Goal: Check status

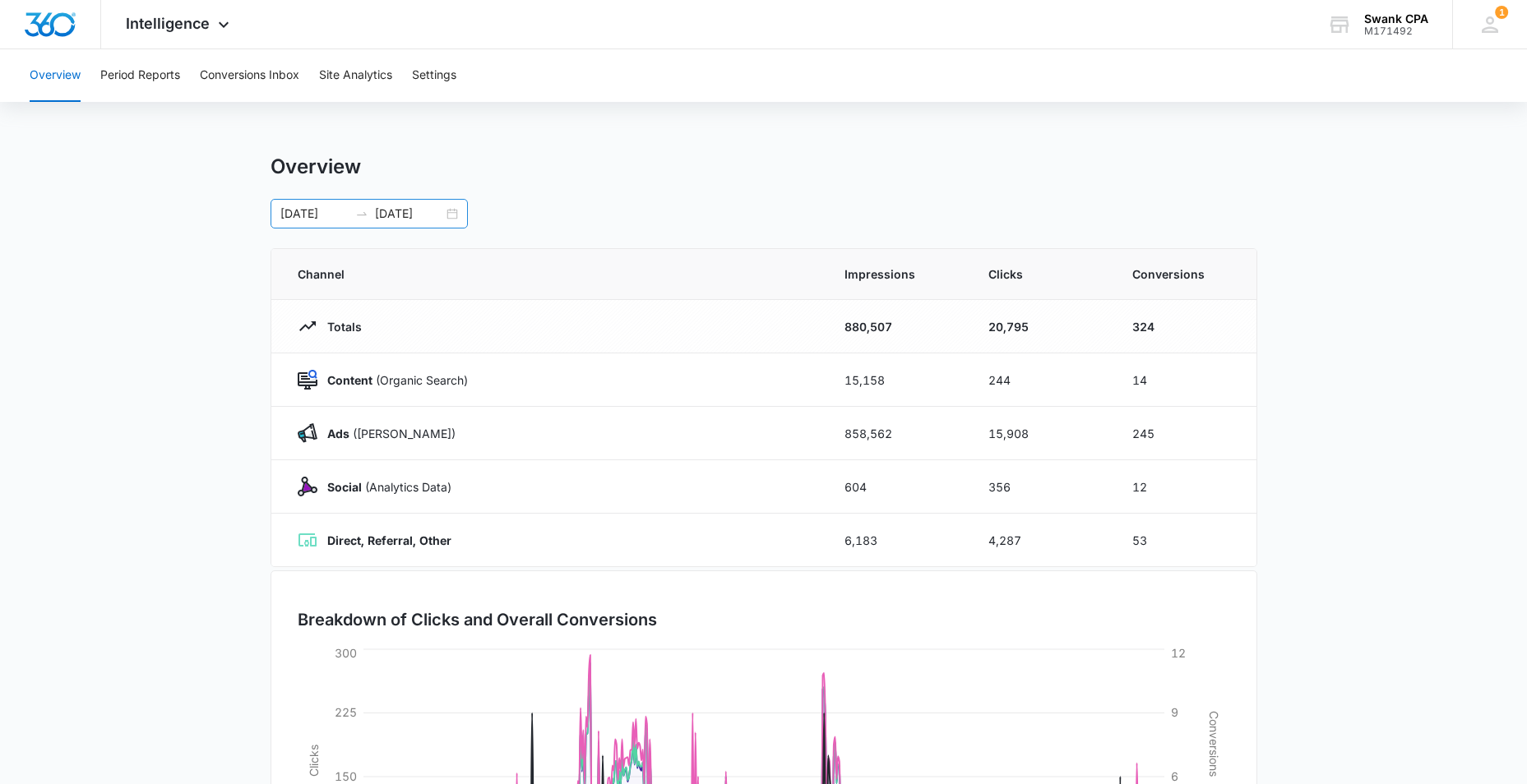
click at [456, 210] on div "[DATE] [DATE]" at bounding box center [370, 214] width 197 height 29
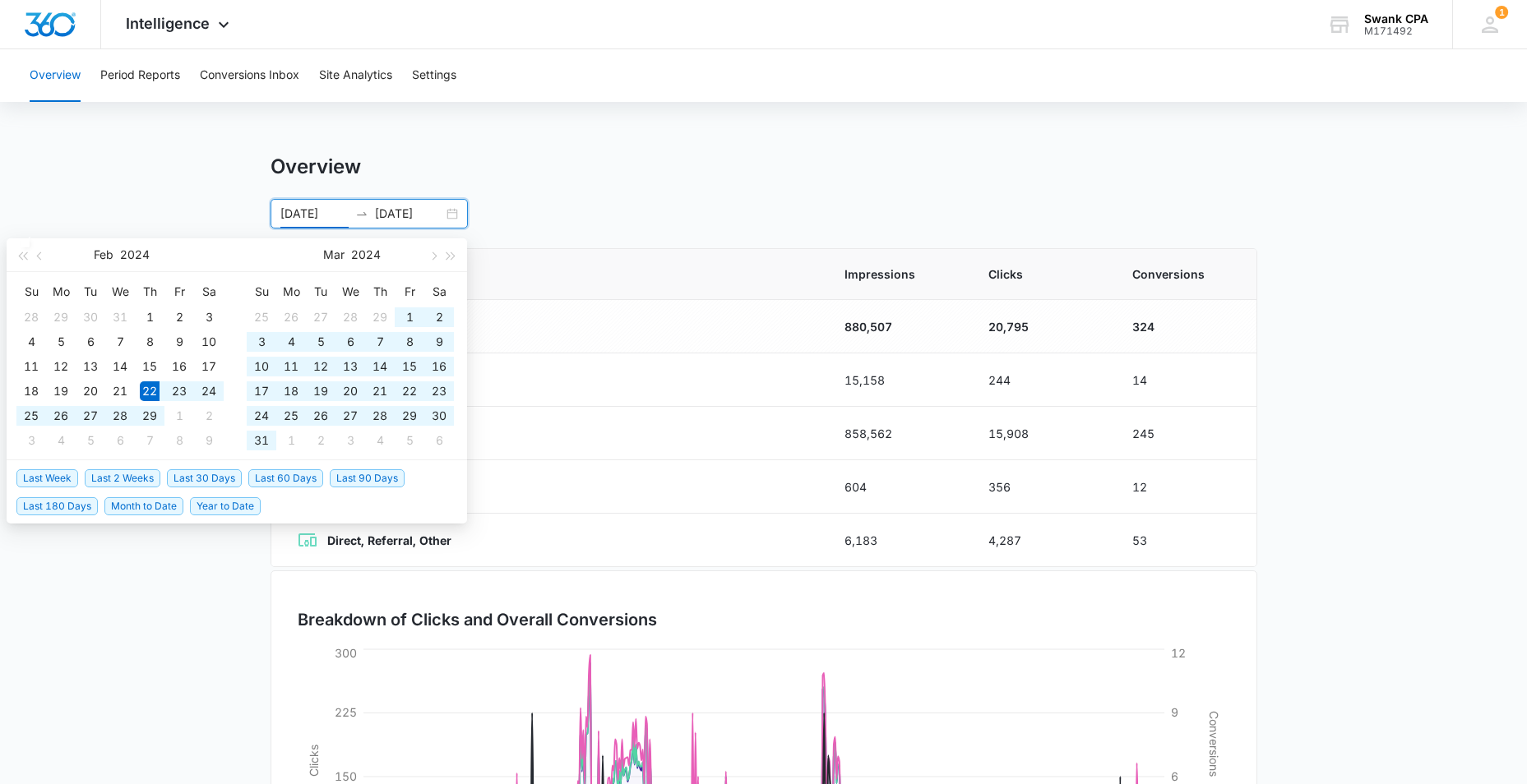
drag, startPoint x: 345, startPoint y: 208, endPoint x: 79, endPoint y: 178, distance: 267.7
click at [74, 178] on main "Overview [DATE] [DATE] [DATE] Su Mo Tu We Th Fr Sa 28 29 30 31 1 2 3 4 5 6 7 8 …" at bounding box center [764, 587] width 1527 height 864
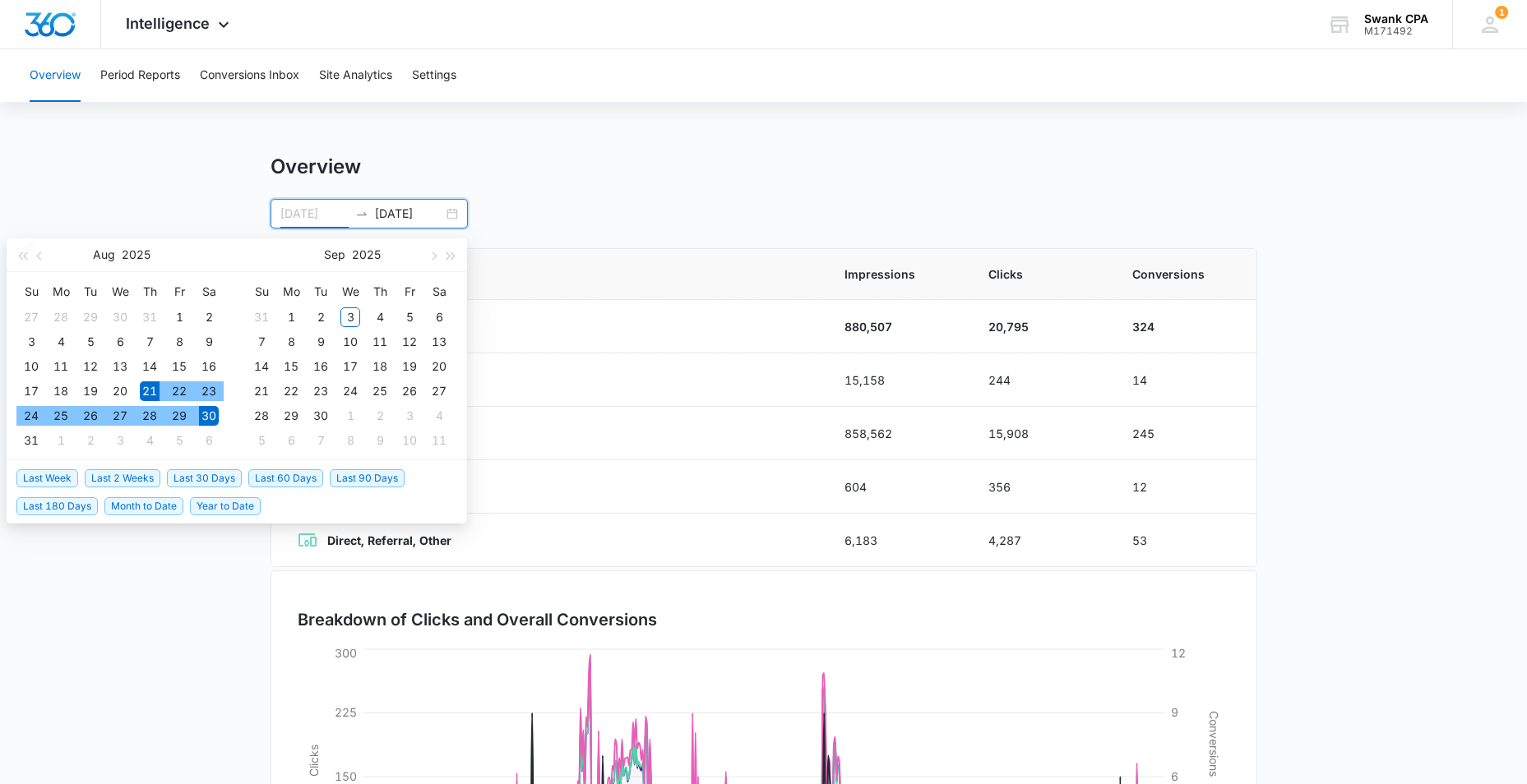
click at [148, 395] on div "21" at bounding box center [150, 391] width 20 height 20
type input "[DATE]"
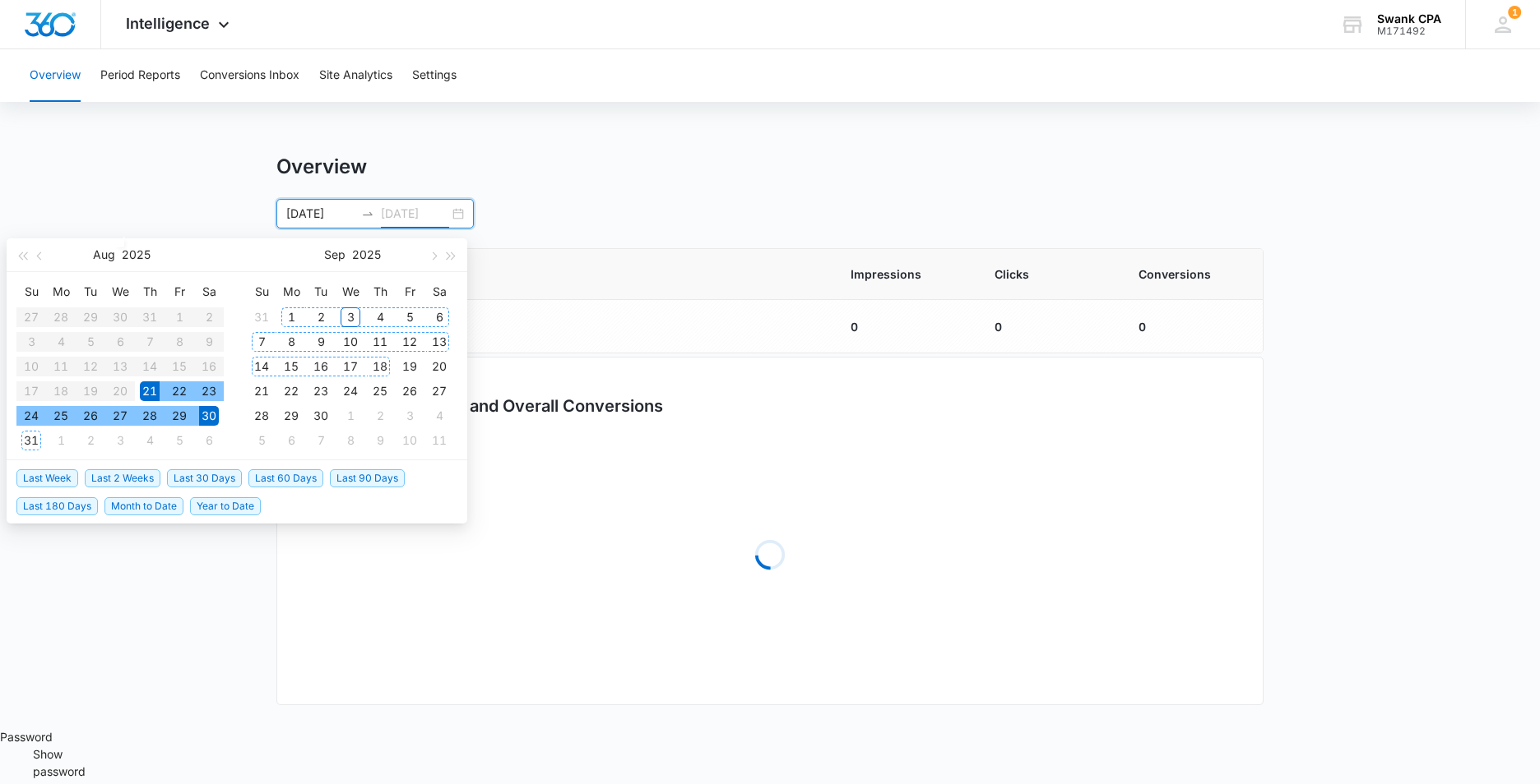
type input "[DATE]"
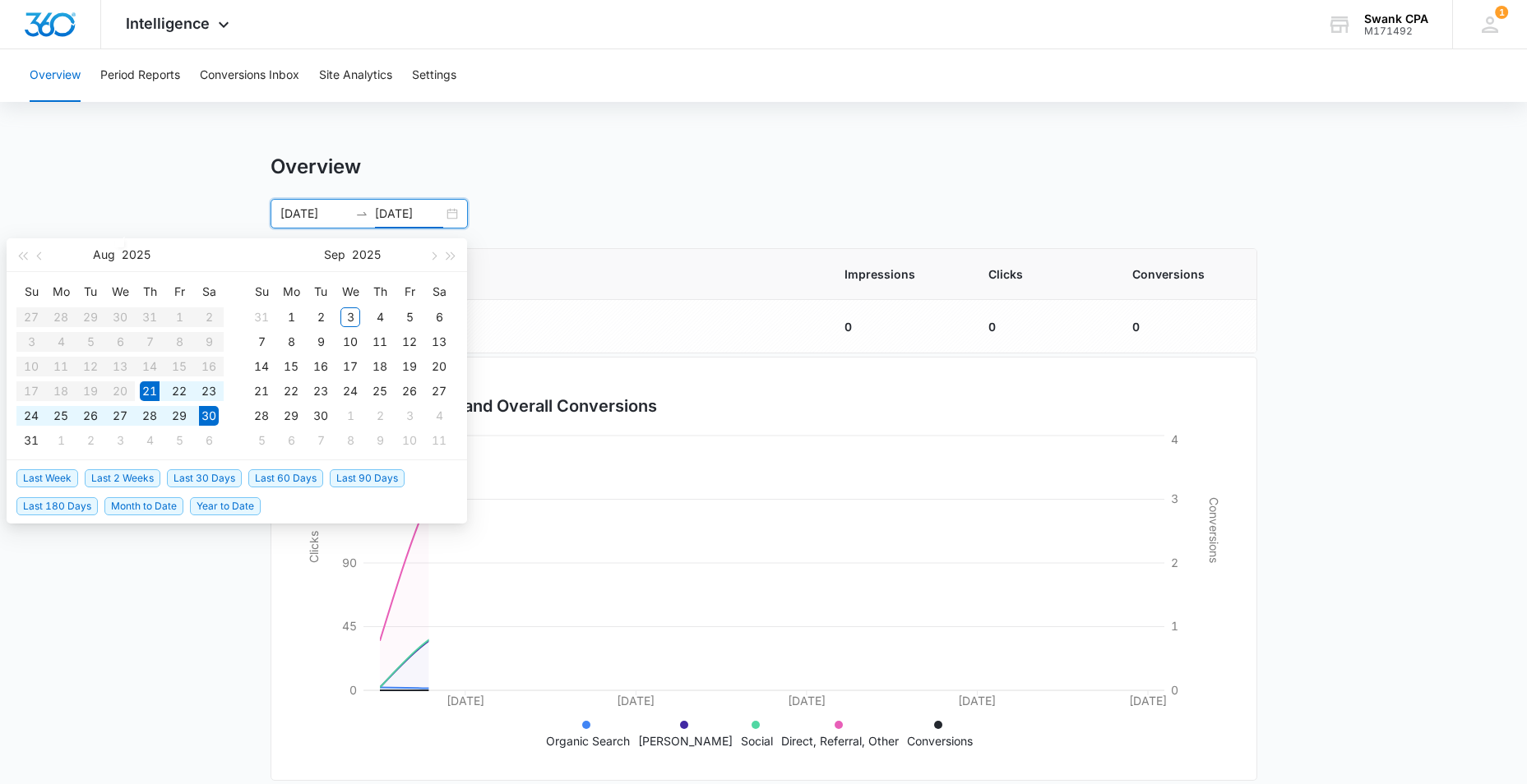
click at [757, 199] on div "[DATE] [DATE] [DATE] Su Mo Tu We Th Fr Sa 27 28 29 30 31 1 2 3 4 5 6 7 8 9 10 1…" at bounding box center [764, 214] width 987 height 29
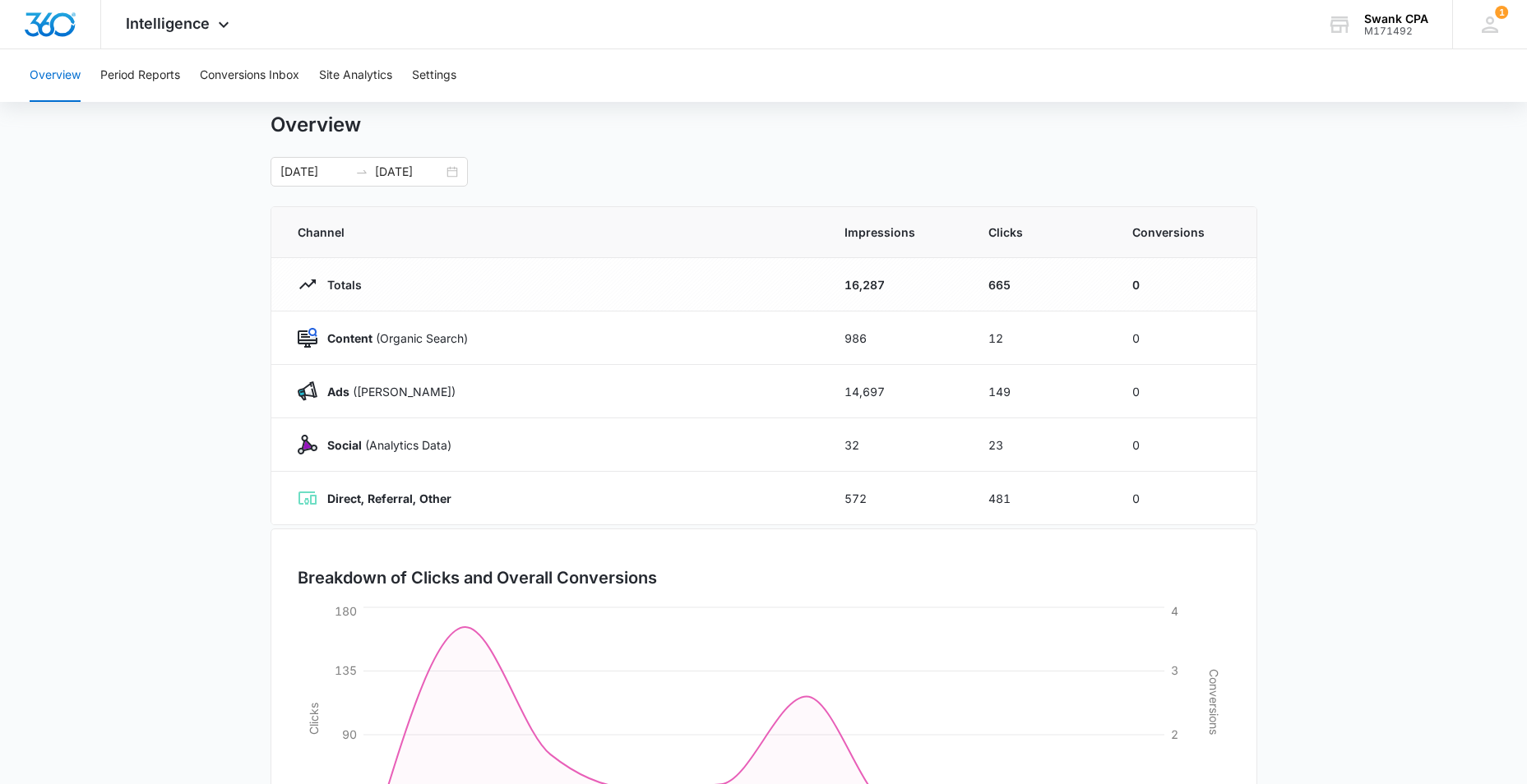
scroll to position [38, 0]
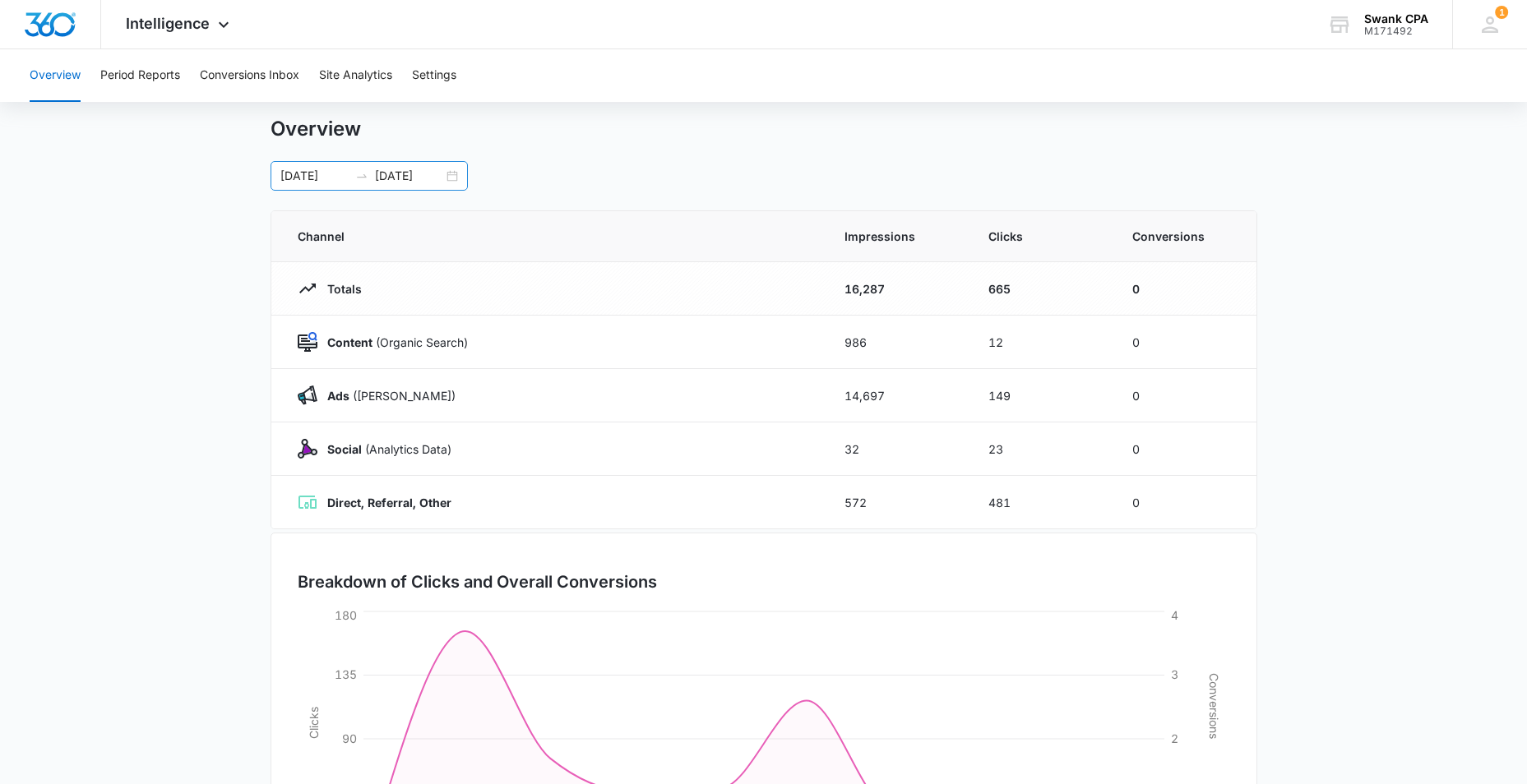
click at [456, 173] on div "[DATE] [DATE]" at bounding box center [370, 176] width 197 height 29
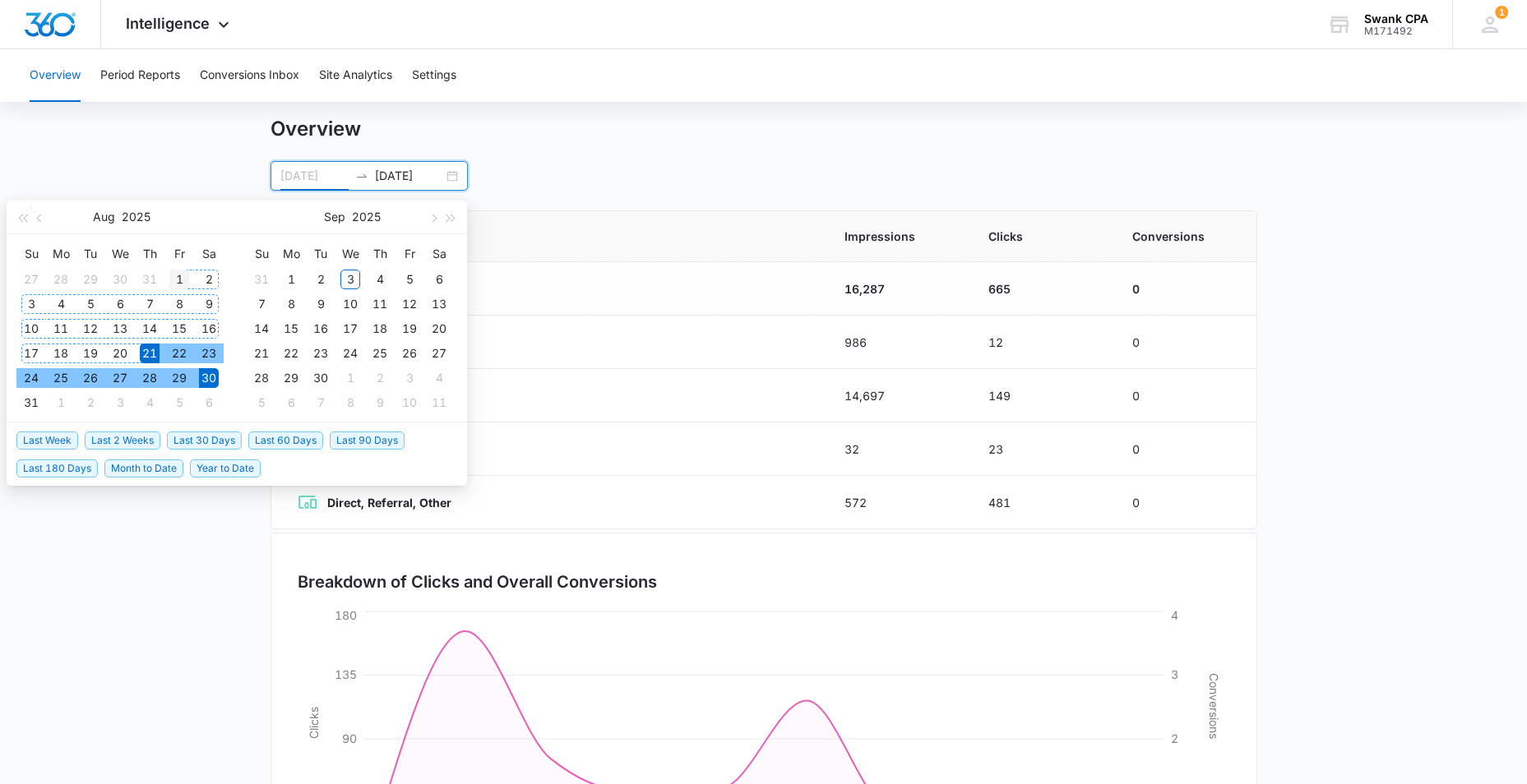
type input "[DATE]"
click at [177, 278] on div "1" at bounding box center [179, 280] width 20 height 20
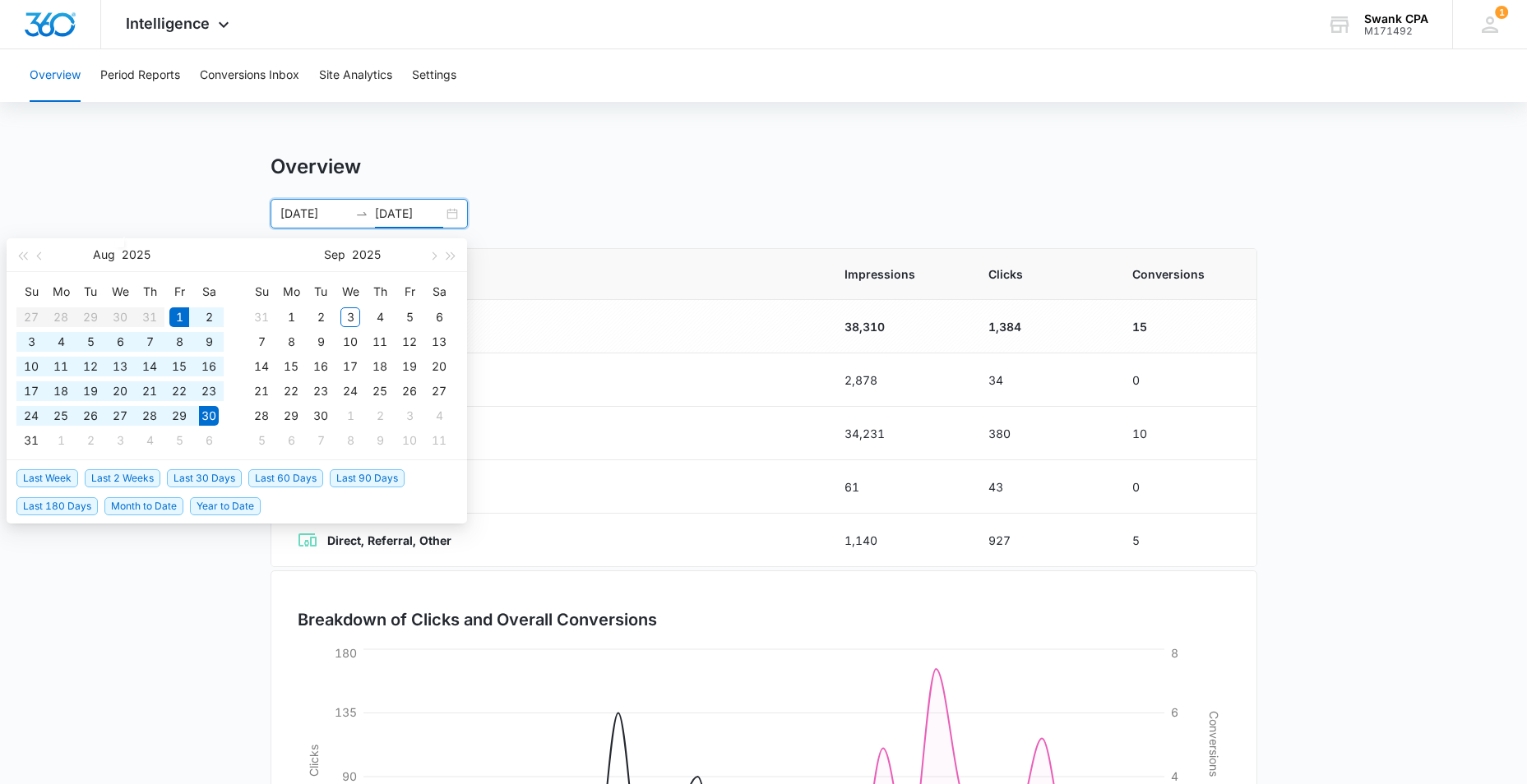
click at [69, 318] on table "Su Mo Tu We Th Fr Sa 27 28 29 30 31 1 2 3 4 5 6 7 8 9 10 11 12 13 14 15 16 17 1…" at bounding box center [119, 365] width 207 height 174
type input "[DATE]"
click at [62, 337] on div "4" at bounding box center [61, 342] width 20 height 20
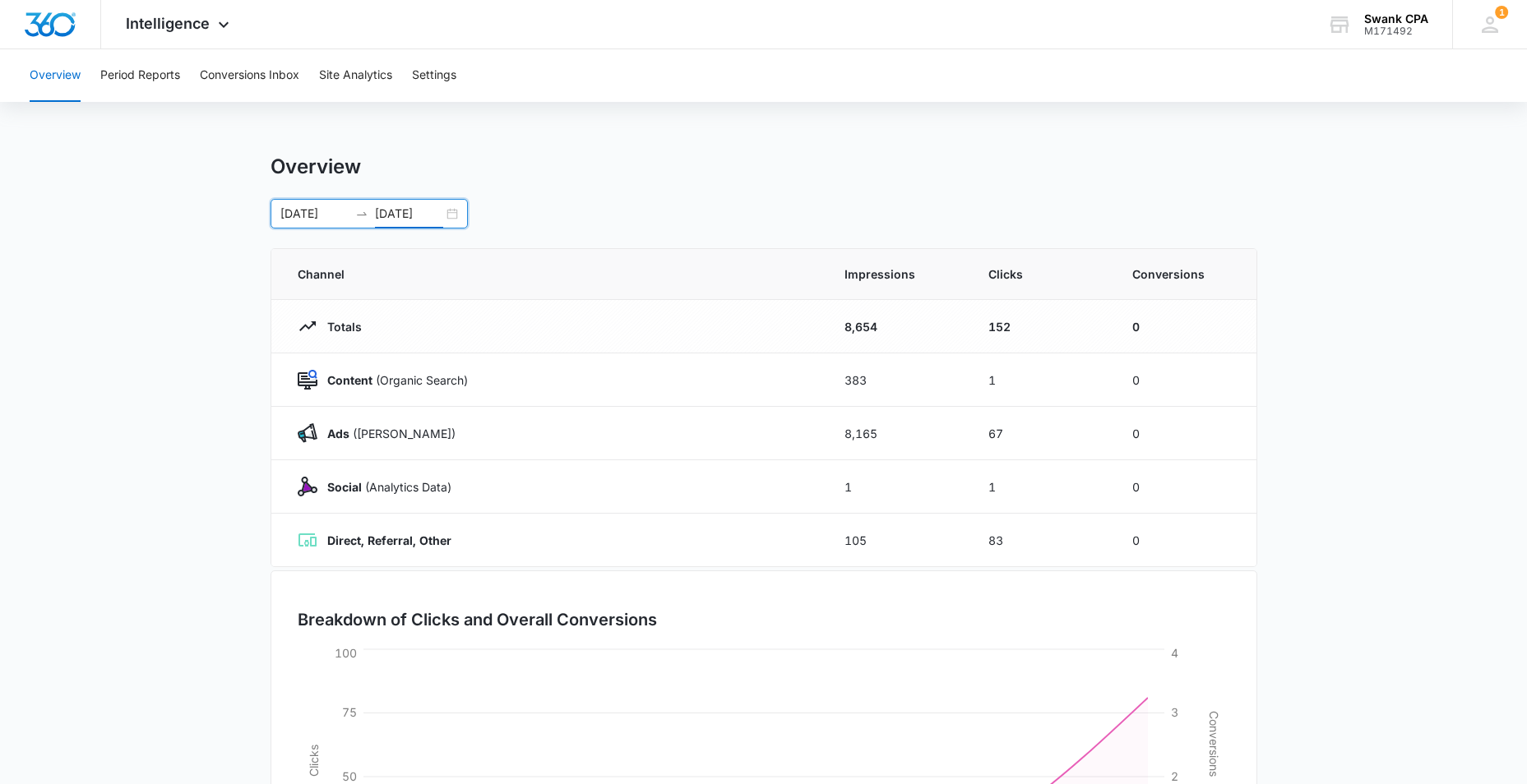
click at [328, 215] on input "[DATE]" at bounding box center [314, 214] width 68 height 18
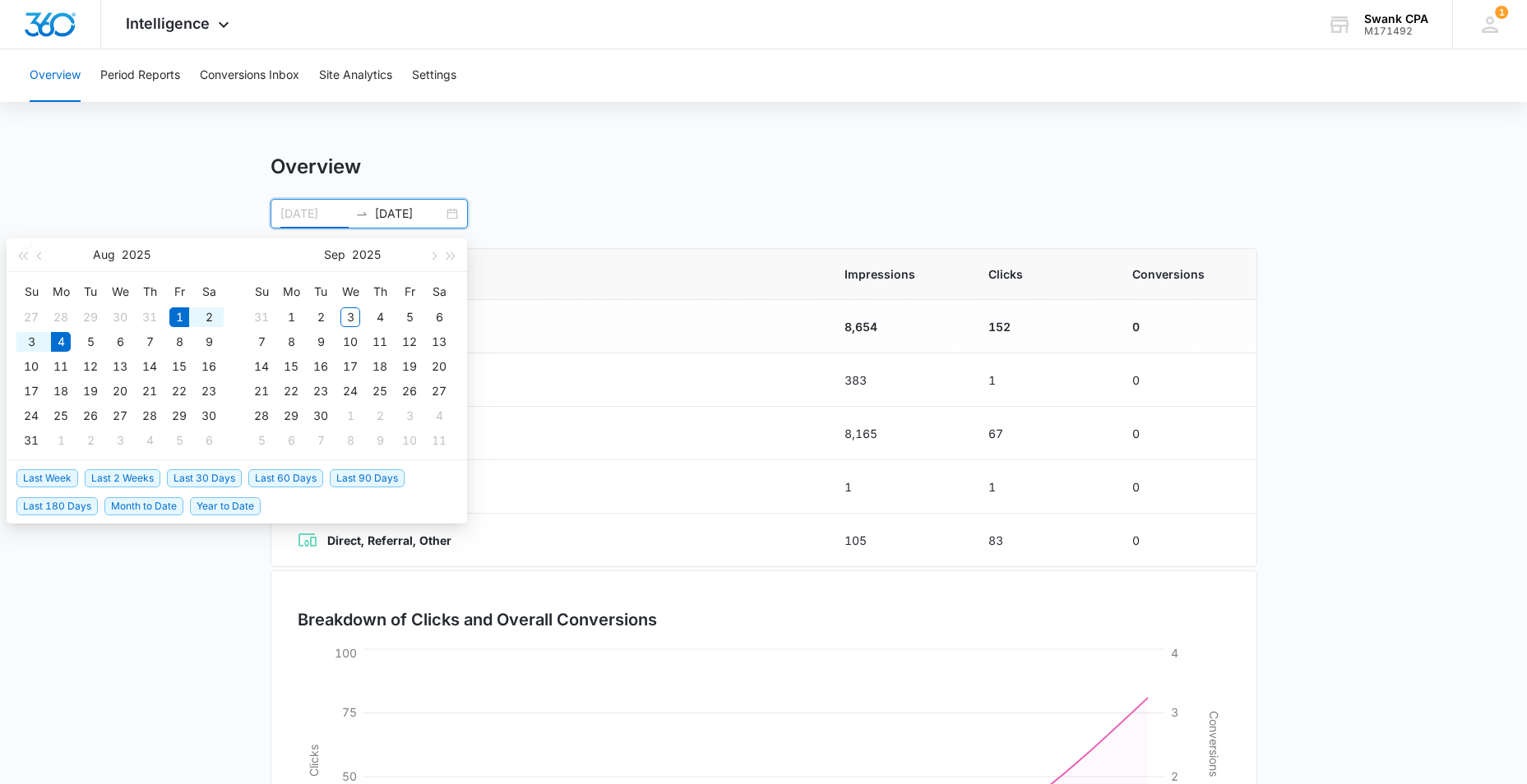
type input "[DATE]"
click at [56, 347] on div "4" at bounding box center [61, 342] width 20 height 20
type input "[DATE]"
click at [346, 320] on div "3" at bounding box center [350, 317] width 20 height 20
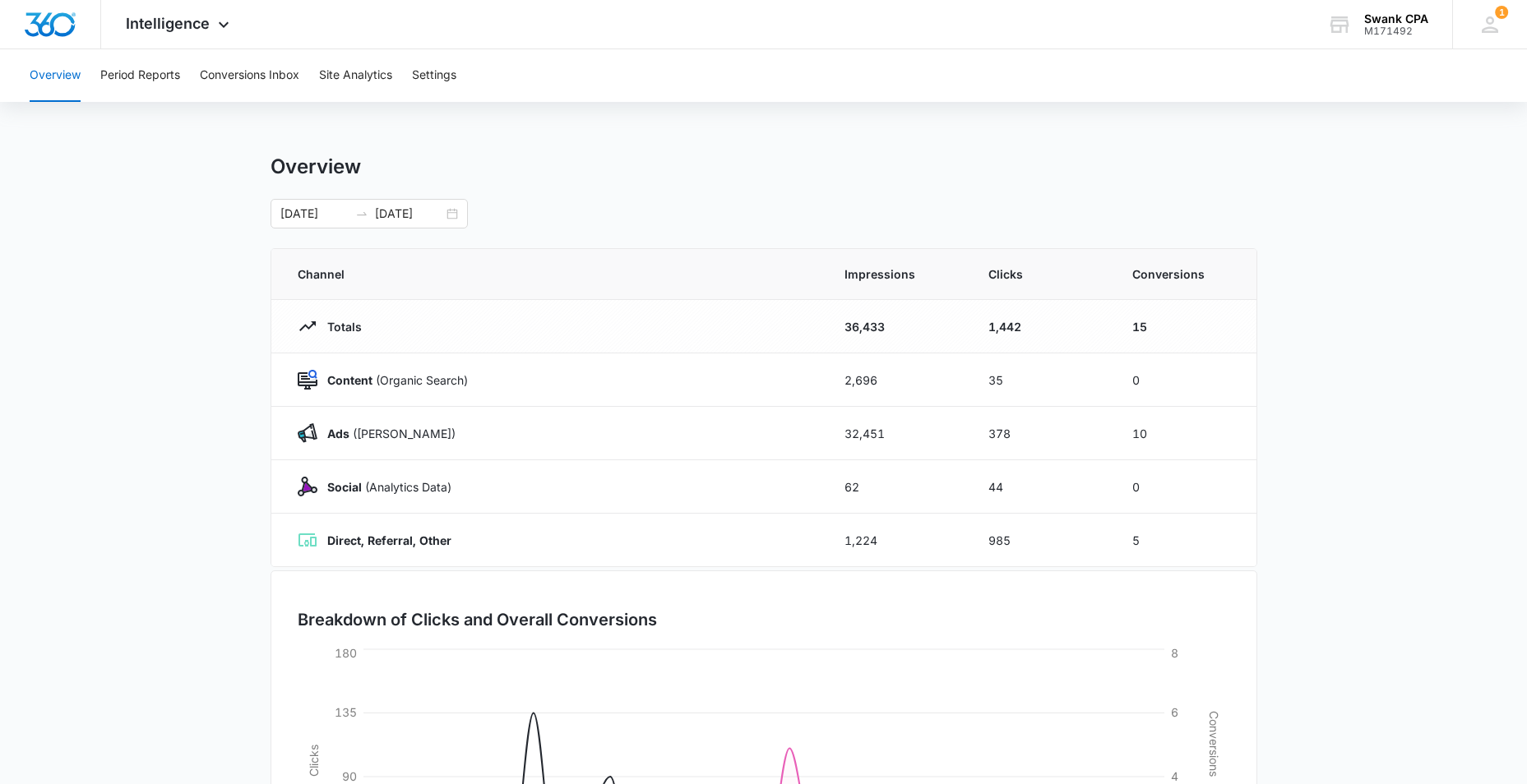
click at [1429, 305] on main "Overview [DATE] [DATE] [DATE] Su Mo Tu We Th Fr Sa 27 28 29 30 31 1 2 3 4 5 6 7…" at bounding box center [764, 587] width 1527 height 864
click at [461, 211] on div "[DATE] [DATE]" at bounding box center [370, 214] width 197 height 29
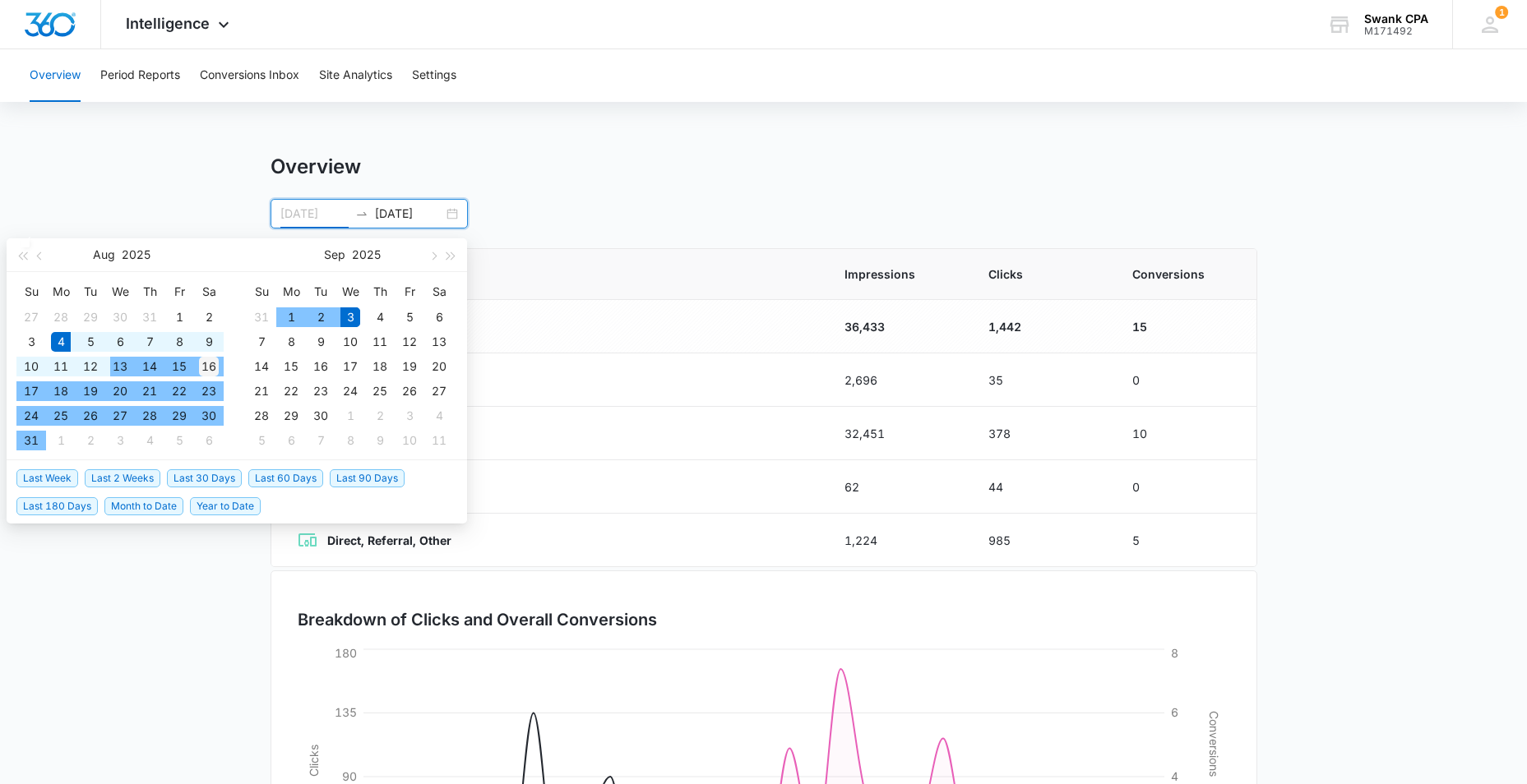
type input "[DATE]"
click at [209, 365] on div "16" at bounding box center [209, 366] width 20 height 20
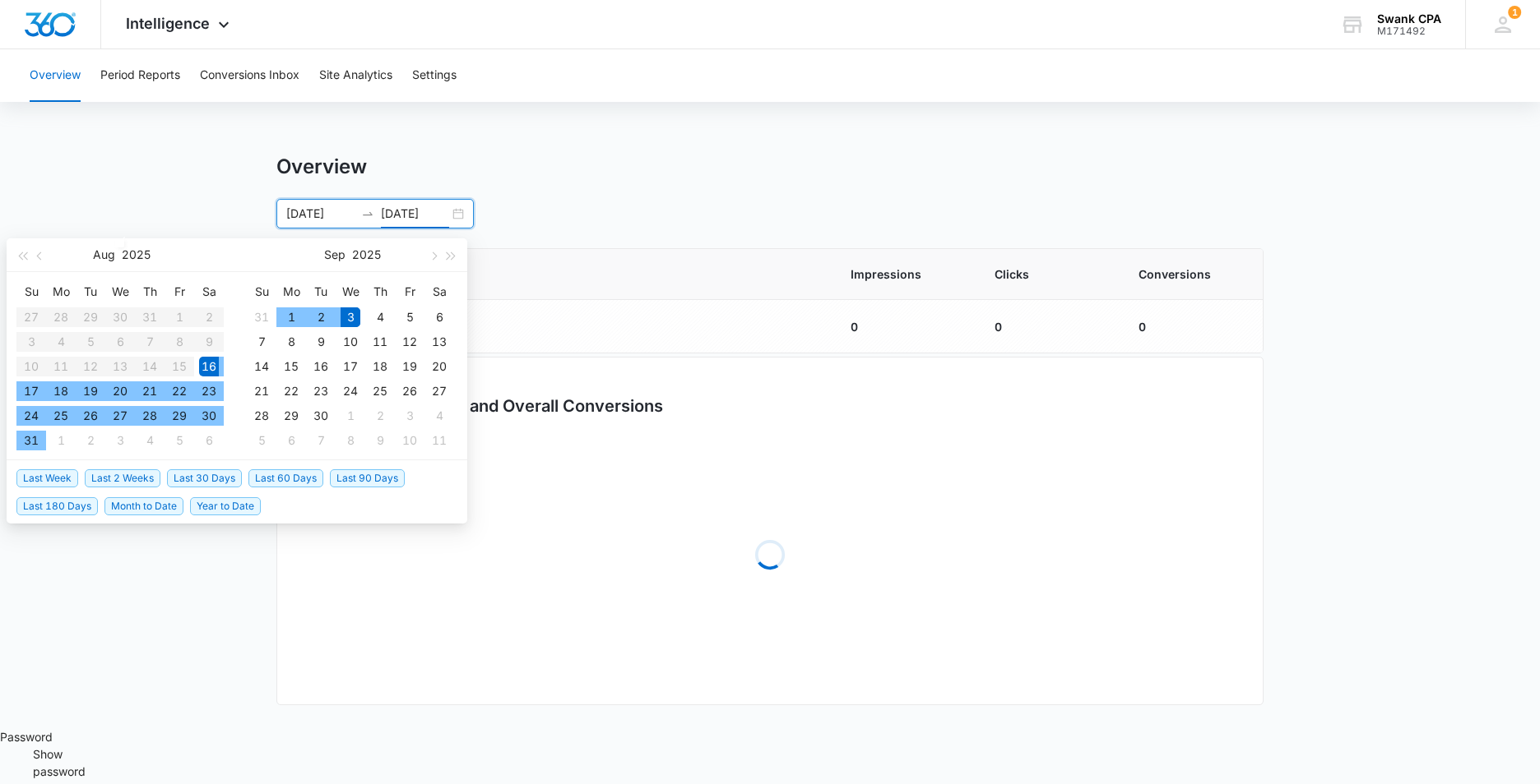
type input "[DATE]"
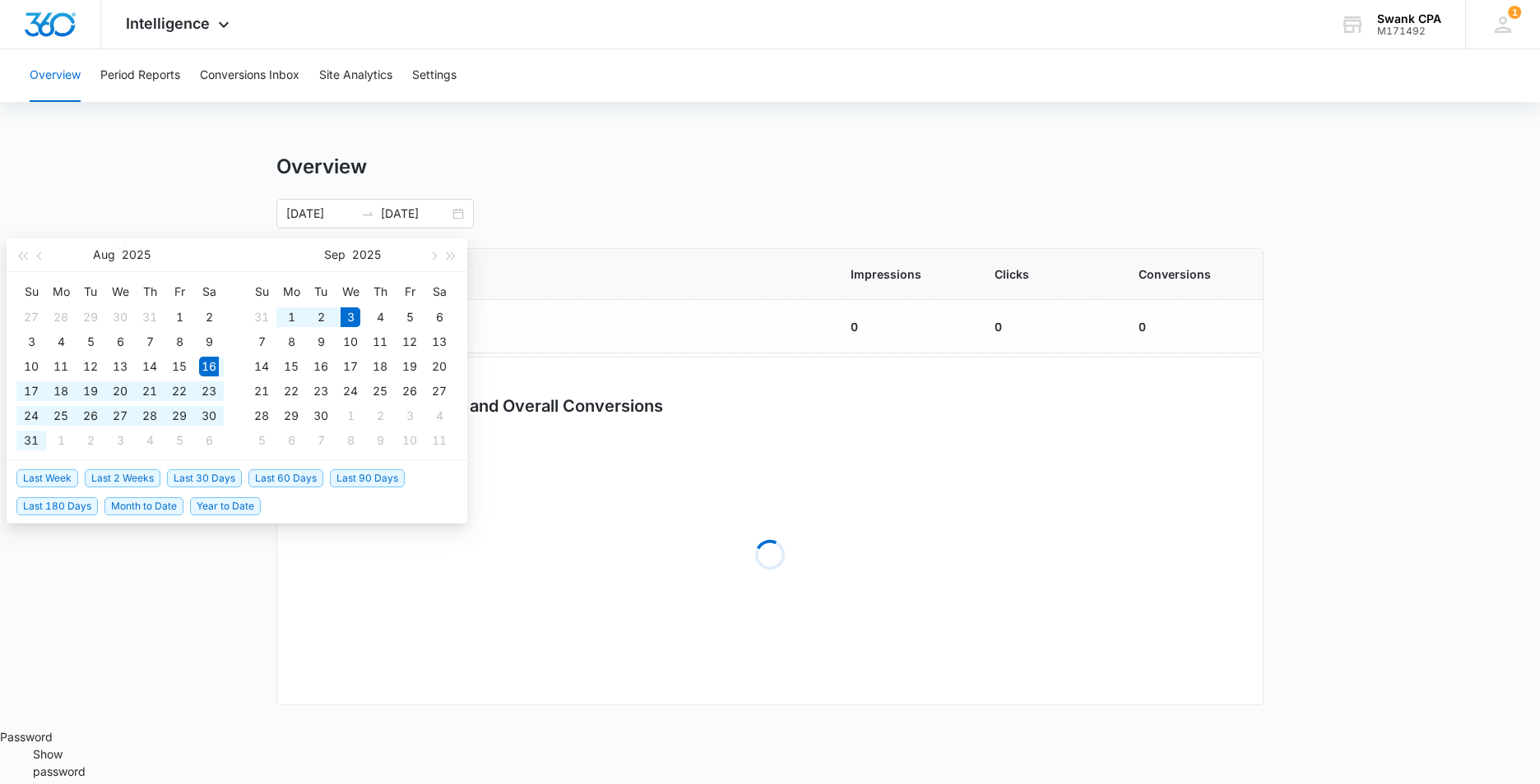
click at [691, 235] on div "Overview [DATE] [DATE] [DATE] Su Mo Tu We Th Fr Sa 27 28 29 30 31 1 2 3 4 5 6 7…" at bounding box center [770, 441] width 987 height 574
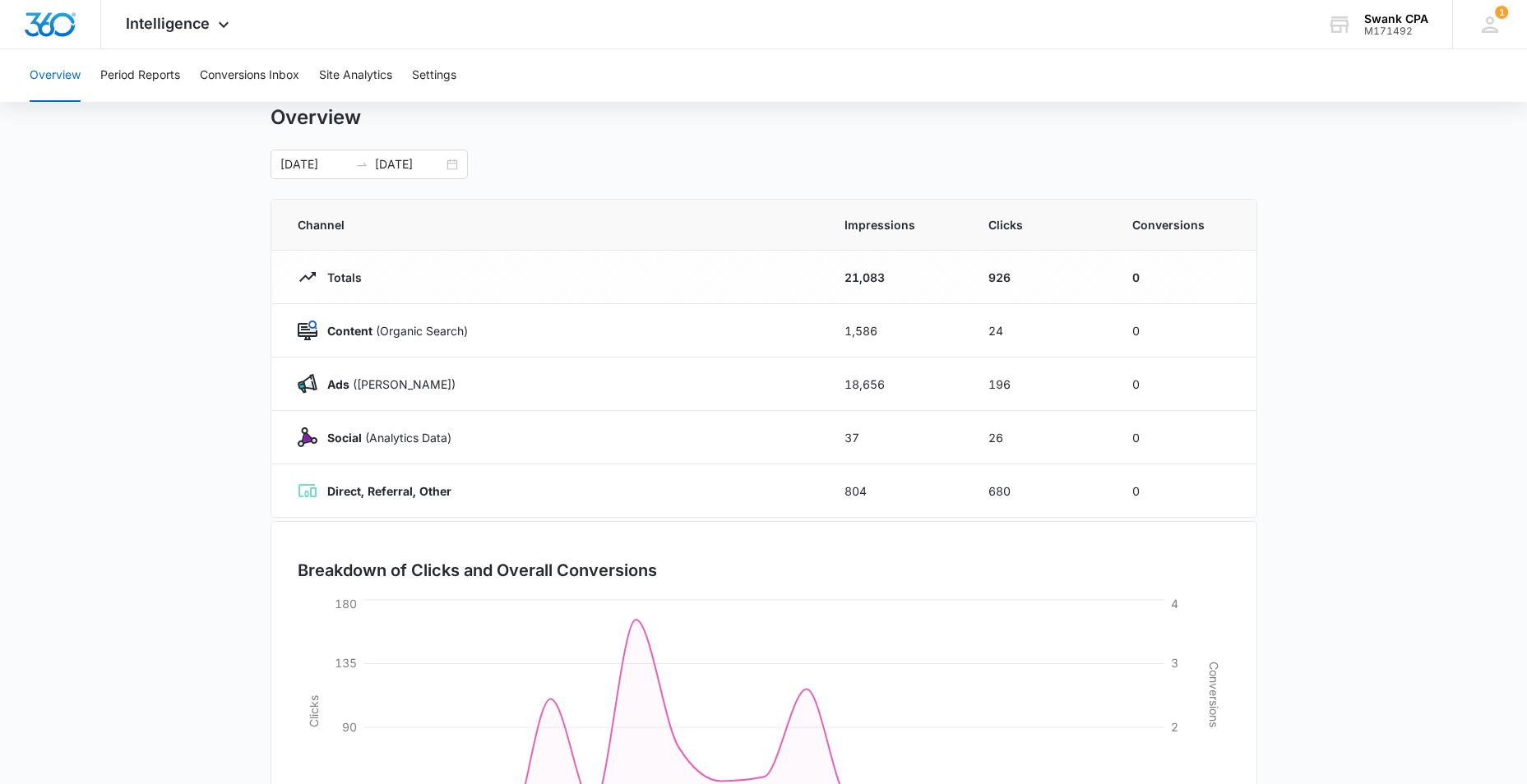
scroll to position [58, 0]
